Goal: Information Seeking & Learning: Learn about a topic

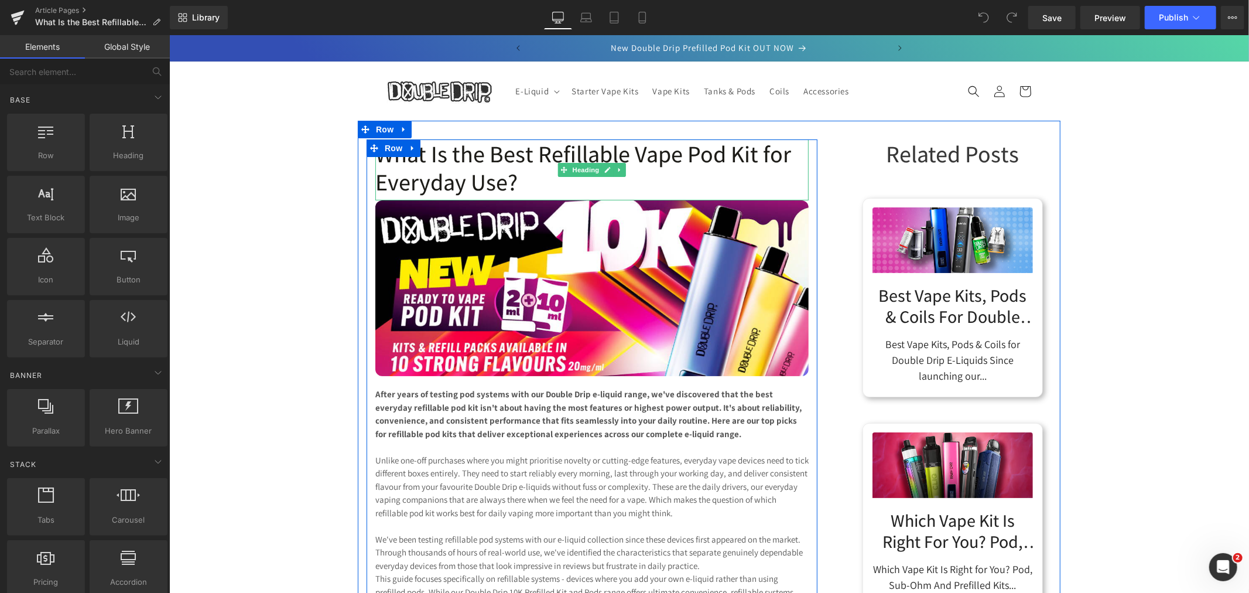
drag, startPoint x: 511, startPoint y: 177, endPoint x: 519, endPoint y: 182, distance: 8.9
click at [511, 177] on h1 "What Is the Best Refillable Vape Pod Kit for Everyday Use?" at bounding box center [591, 167] width 433 height 56
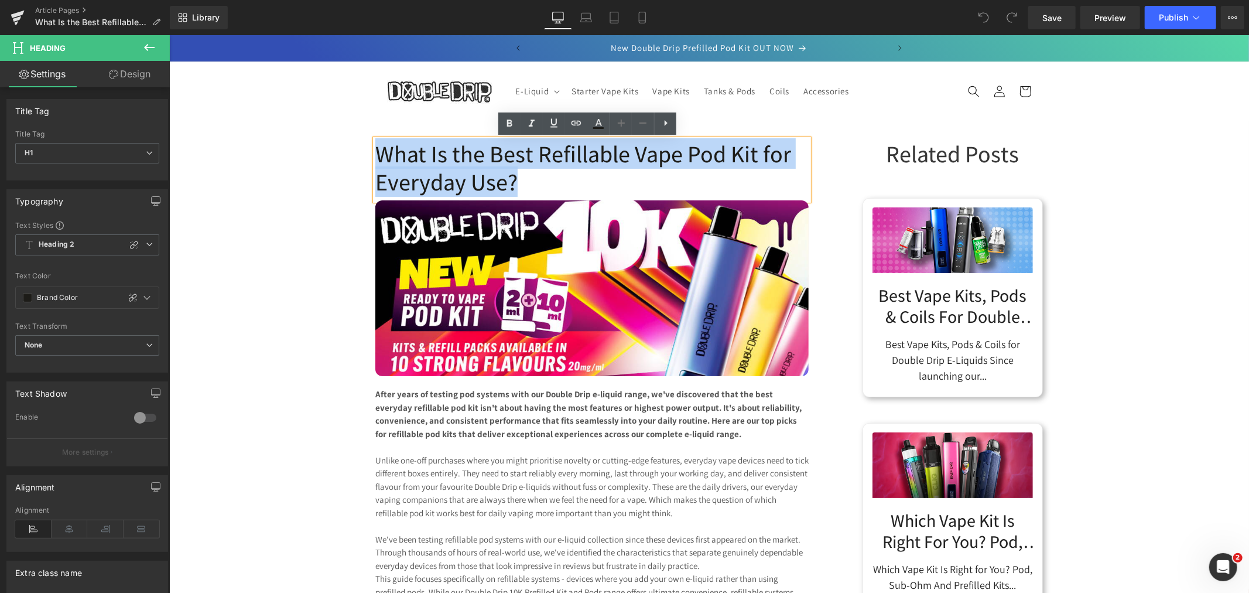
drag, startPoint x: 519, startPoint y: 182, endPoint x: 375, endPoint y: 158, distance: 145.4
click at [375, 158] on h1 "What Is the Best Refillable Vape Pod Kit for Everyday Use?" at bounding box center [591, 167] width 433 height 56
copy h1 "What Is the Best Refillable Vape Pod Kit for Everyday Use?"
